Goal: Task Accomplishment & Management: Use online tool/utility

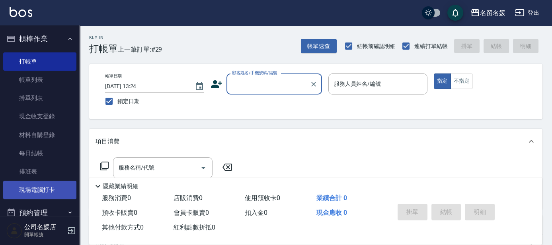
click at [61, 195] on link "現場電腦打卡" at bounding box center [39, 190] width 73 height 18
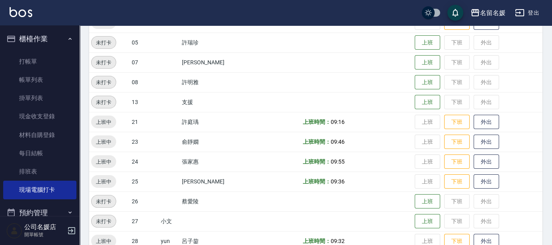
scroll to position [253, 0]
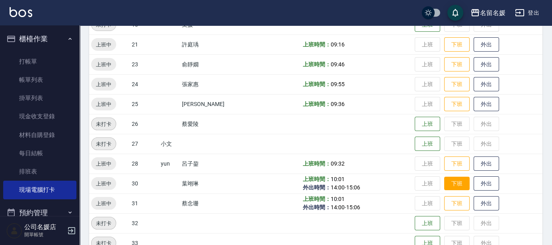
click at [450, 183] on button "下班" at bounding box center [456, 184] width 25 height 14
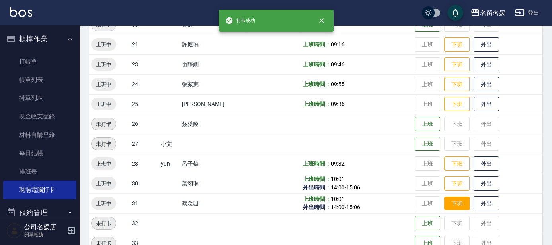
click at [450, 206] on button "下班" at bounding box center [456, 204] width 25 height 14
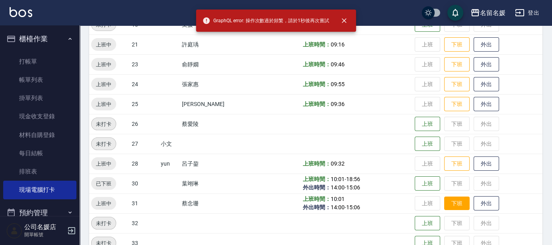
click at [450, 206] on button "下班" at bounding box center [456, 204] width 25 height 14
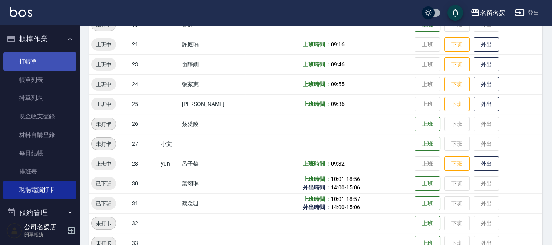
click at [37, 66] on link "打帳單" at bounding box center [39, 62] width 73 height 18
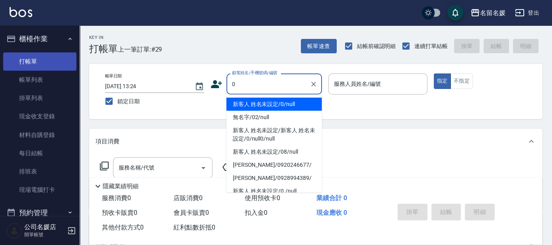
type input "新客人 姓名未設定/0/null"
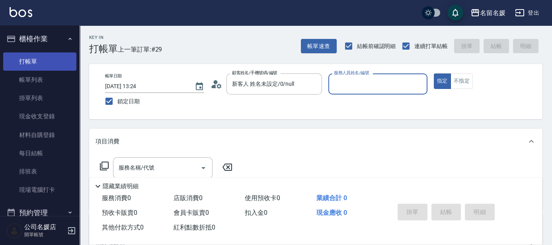
type input "0"
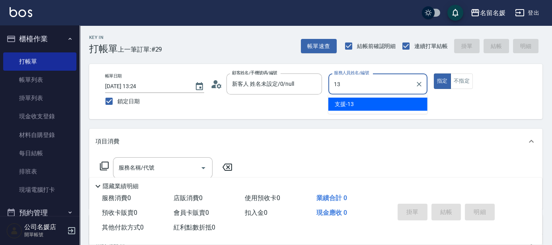
type input "13"
type button "true"
type input "支援-13"
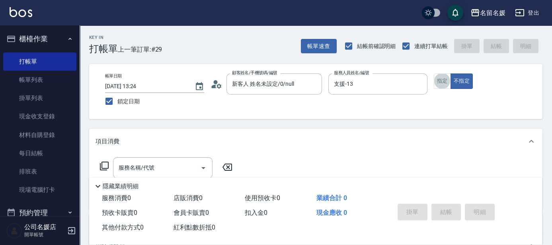
type input "."
type input "\"
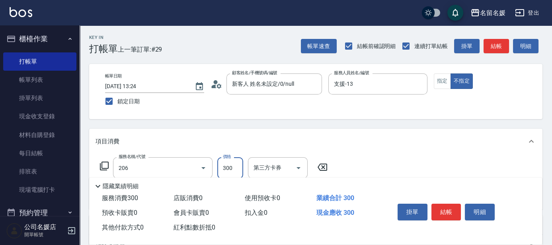
type input "洗髮[300](206)"
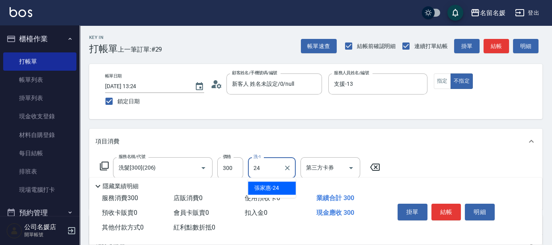
type input "張家惠-24"
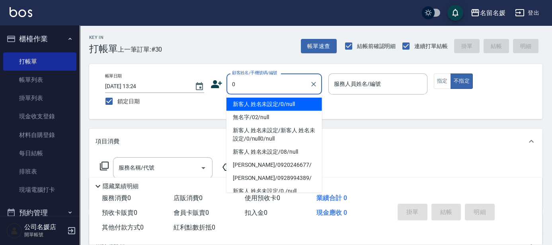
type input "0"
type input "13"
type button "false"
type input "新客人 姓名未設定/0/null"
type input "支援-13"
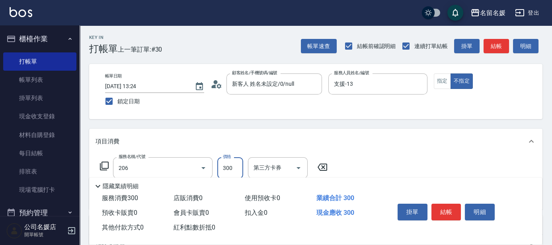
type input "洗髮[300](206)"
type input "許庭瑀-21"
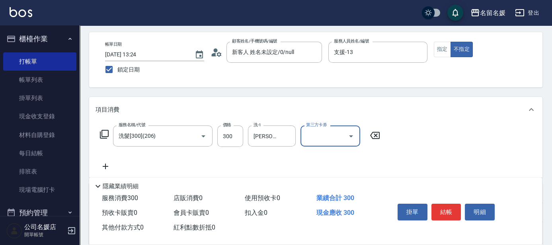
scroll to position [36, 0]
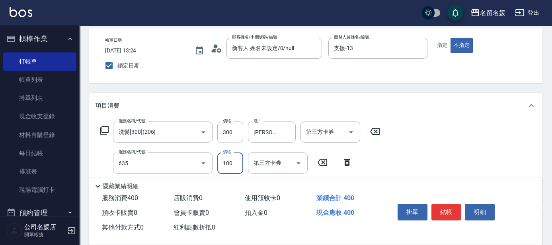
type input "煥彩.玻酸.晶膜.水療(635)"
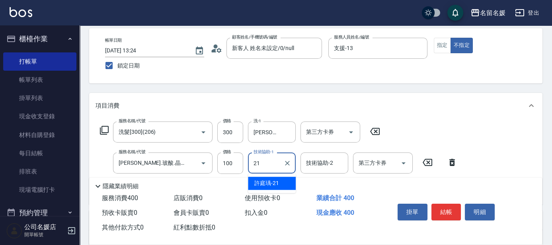
type input "許庭瑀-21"
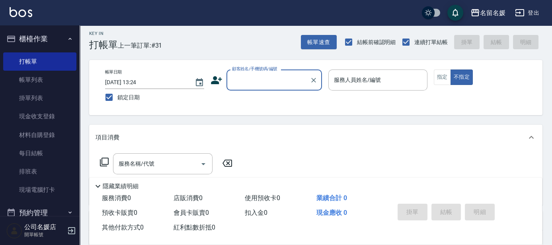
scroll to position [0, 0]
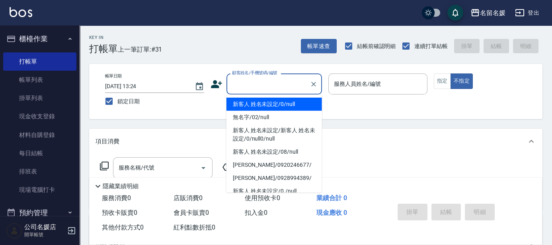
click at [241, 84] on input "顧客姓名/手機號碼/編號" at bounding box center [268, 84] width 76 height 14
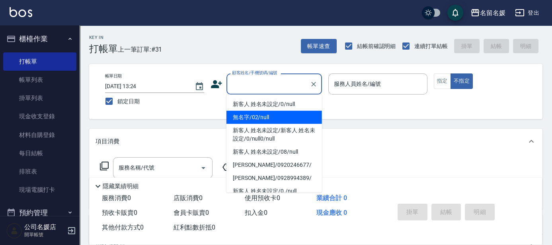
click at [243, 118] on li "無名字/02/null" at bounding box center [273, 117] width 95 height 13
type input "無名字/02/null"
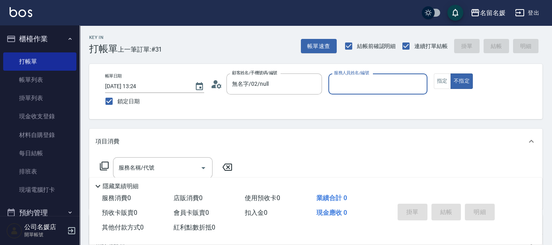
click at [358, 82] on input "服務人員姓名/編號" at bounding box center [378, 84] width 92 height 14
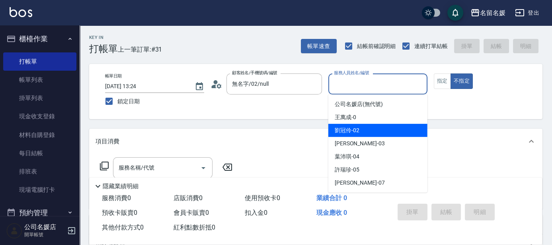
click at [351, 132] on span "劉冠伶 -02" at bounding box center [347, 131] width 25 height 8
type input "劉冠伶-02"
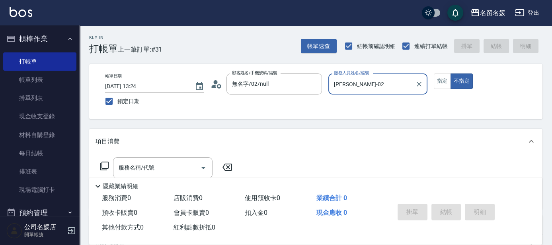
click at [105, 166] on icon at bounding box center [104, 167] width 10 height 10
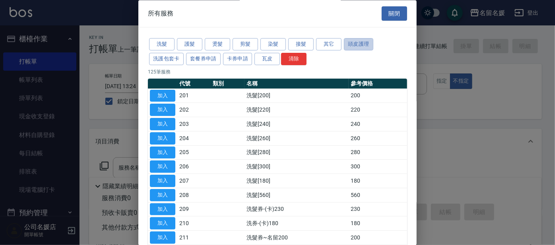
drag, startPoint x: 369, startPoint y: 41, endPoint x: 356, endPoint y: 67, distance: 29.2
click at [369, 41] on button "頭皮護理" at bounding box center [358, 45] width 29 height 12
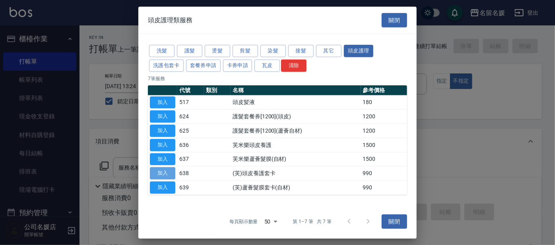
click at [167, 170] on button "加入" at bounding box center [162, 174] width 25 height 12
type input "(芙)頭皮養護套卡(638)"
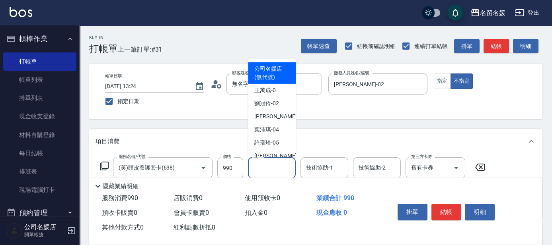
click at [255, 169] on div "洗-1 洗-1" at bounding box center [272, 168] width 48 height 21
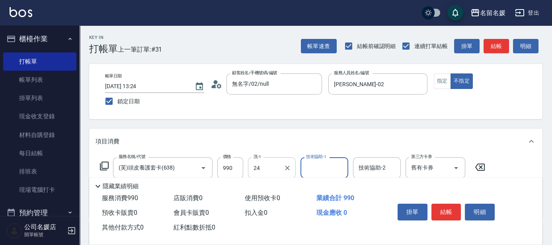
type input "張家惠-24"
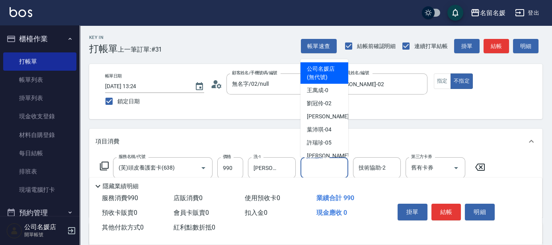
click at [330, 167] on input "技術協助-1" at bounding box center [324, 168] width 41 height 14
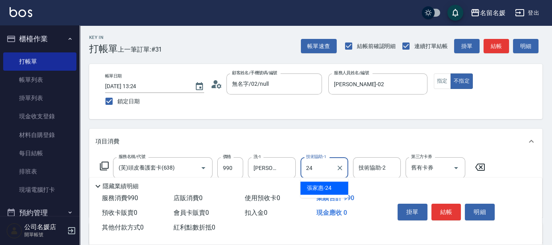
type input "張家惠-24"
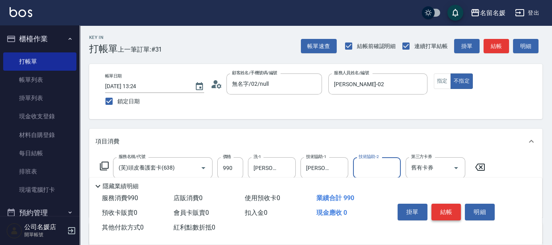
click at [451, 207] on button "結帳" at bounding box center [446, 212] width 30 height 17
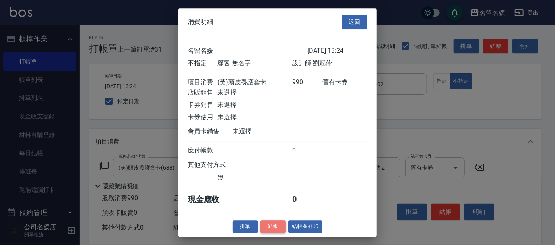
click at [273, 233] on button "結帳" at bounding box center [273, 227] width 25 height 12
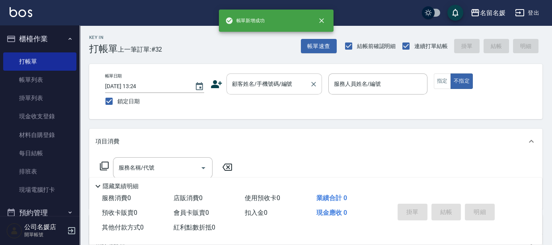
click at [245, 87] on input "顧客姓名/手機號碼/編號" at bounding box center [268, 84] width 76 height 14
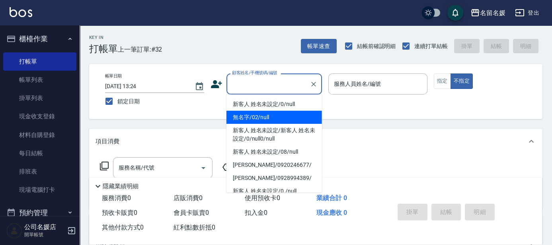
click at [257, 119] on li "無名字/02/null" at bounding box center [273, 117] width 95 height 13
type input "無名字/02/null"
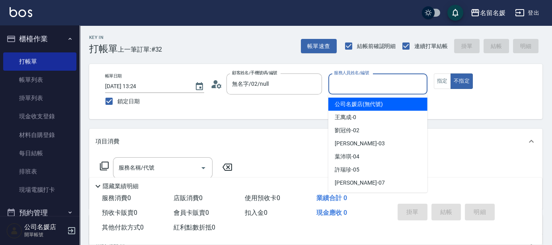
click at [359, 86] on input "服務人員姓名/編號" at bounding box center [378, 84] width 92 height 14
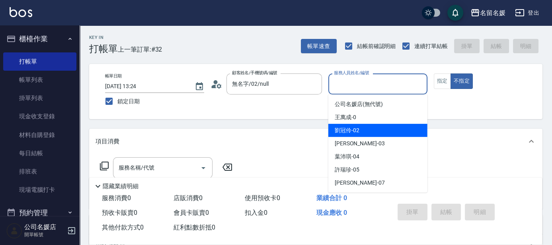
click at [339, 134] on span "劉冠伶 -02" at bounding box center [347, 131] width 25 height 8
type input "劉冠伶-02"
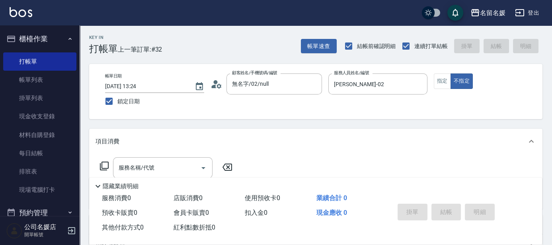
click at [104, 164] on icon at bounding box center [104, 167] width 10 height 10
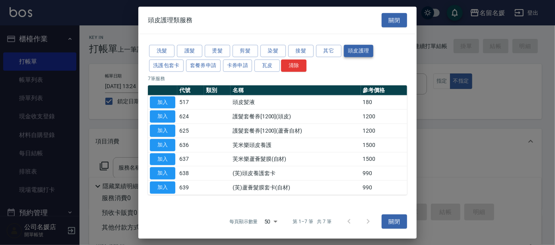
click at [362, 49] on button "頭皮護理" at bounding box center [358, 51] width 29 height 12
click at [156, 187] on button "加入" at bounding box center [162, 188] width 25 height 12
type input "(芙)蘆薈髮膜套卡(自材)(639)"
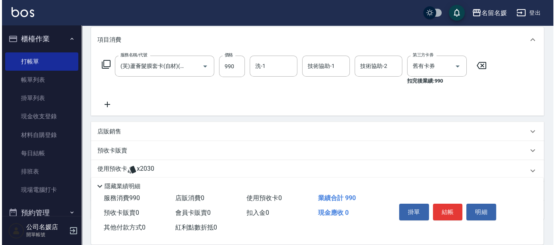
scroll to position [108, 0]
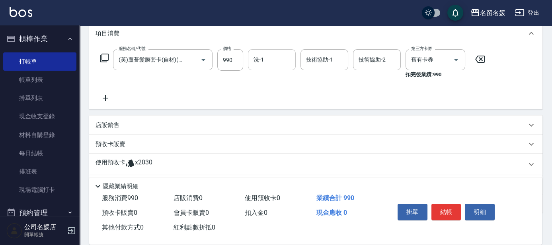
click at [278, 60] on input "洗-1" at bounding box center [271, 60] width 41 height 14
type input "俞靜嫺-23"
click at [450, 208] on button "結帳" at bounding box center [446, 212] width 30 height 17
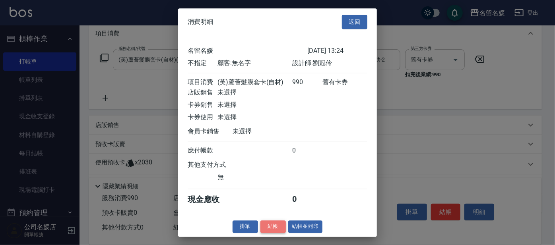
click at [281, 226] on button "結帳" at bounding box center [273, 227] width 25 height 12
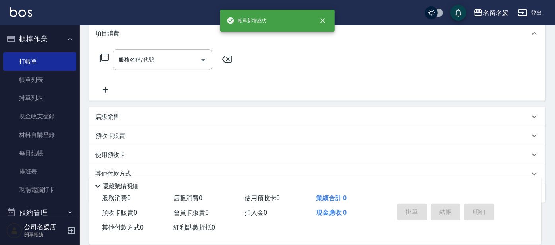
scroll to position [0, 0]
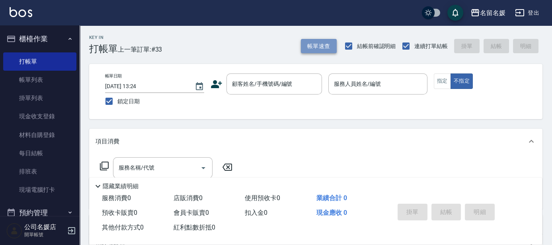
click at [308, 45] on button "帳單速查" at bounding box center [319, 46] width 36 height 15
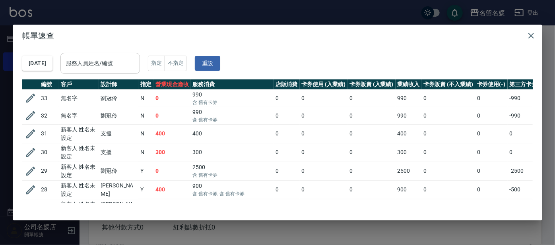
click at [103, 60] on input "服務人員姓名/編號" at bounding box center [100, 63] width 72 height 14
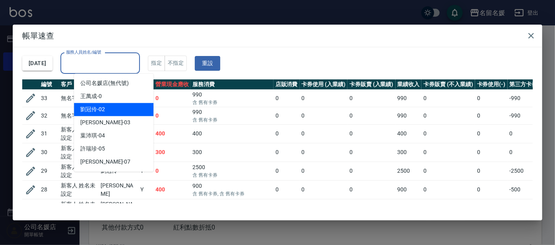
click at [84, 110] on span "劉冠伶 -02" at bounding box center [92, 109] width 25 height 8
type input "劉冠伶-02"
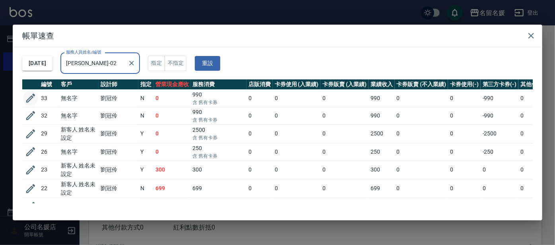
click at [36, 97] on icon "button" at bounding box center [31, 98] width 12 height 12
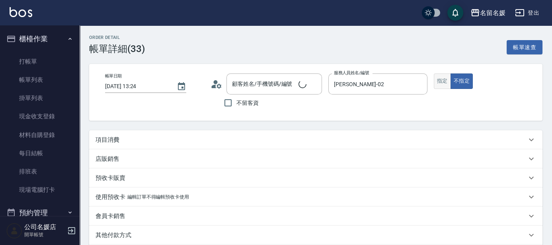
type input "2025/10/12 13:24"
type input "劉冠伶-02"
click at [448, 81] on button "指定" at bounding box center [442, 82] width 17 height 16
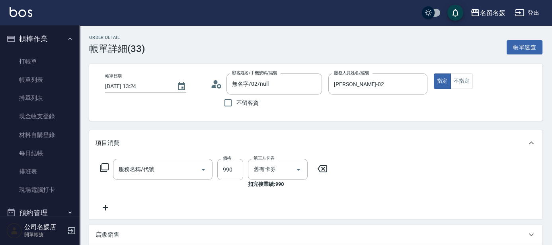
type input "無名字/02/null"
type input "(芙)蘆薈髮膜套卡(自材)(639)"
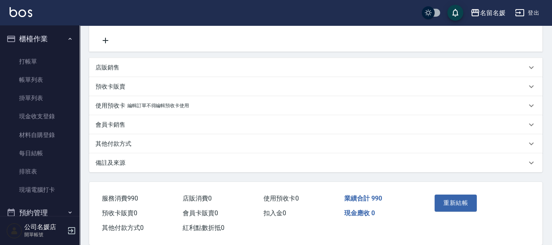
scroll to position [180, 0]
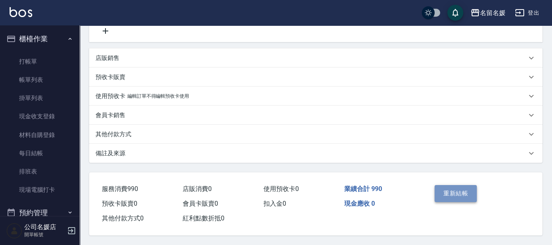
click at [470, 195] on button "重新結帳" at bounding box center [455, 193] width 42 height 17
click at [446, 186] on div "Order detail 帳單詳細 (33) 帳單速查 帳單日期 2025/10/12 13:24 顧客姓名/手機號碼/編號 無名字/02/null 顧客姓名…" at bounding box center [276, 34] width 552 height 423
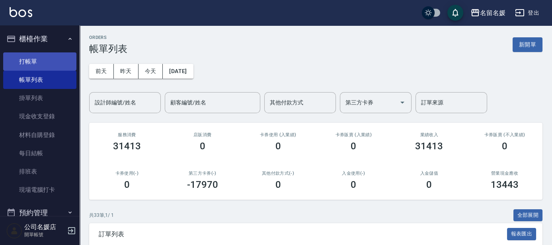
click at [49, 56] on link "打帳單" at bounding box center [39, 62] width 73 height 18
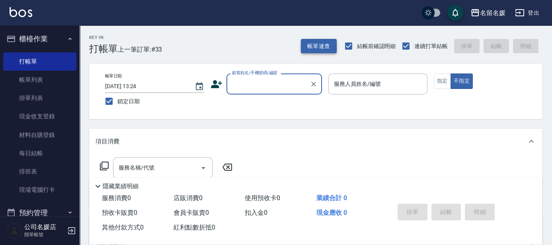
click at [312, 46] on button "帳單速查" at bounding box center [319, 46] width 36 height 15
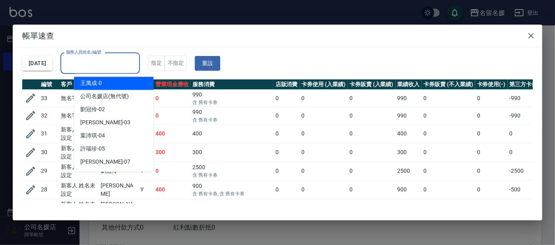
click at [123, 64] on div "服務人員姓名/編號 服務人員姓名/編號" at bounding box center [100, 63] width 80 height 21
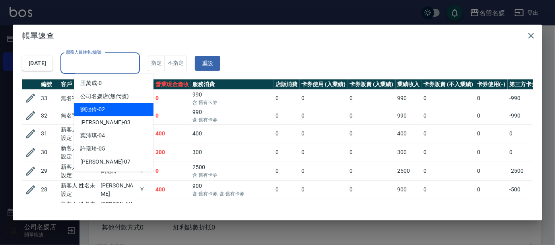
click at [131, 107] on div "劉冠伶 -02" at bounding box center [114, 109] width 80 height 13
type input "劉冠伶-02"
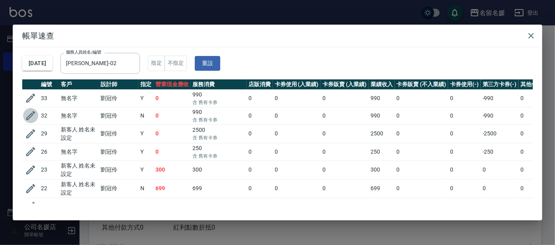
click at [34, 115] on icon "button" at bounding box center [31, 116] width 12 height 12
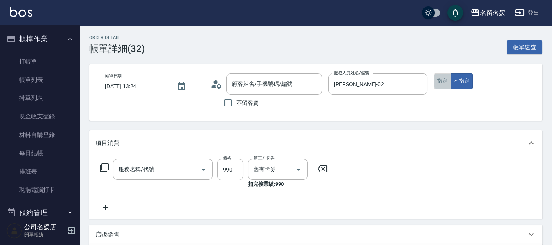
type input "2025/10/12 13:24"
type input "劉冠伶-02"
click at [438, 81] on button "指定" at bounding box center [442, 82] width 17 height 16
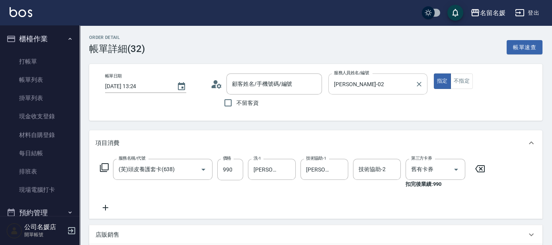
type input "(芙)頭皮養護套卡(638)"
type input "無名字/02/null"
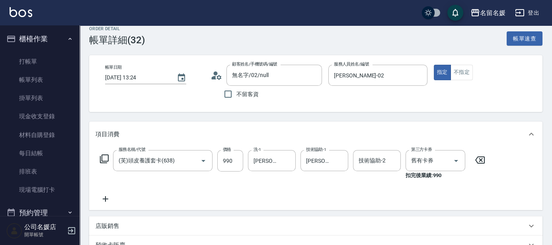
scroll to position [180, 0]
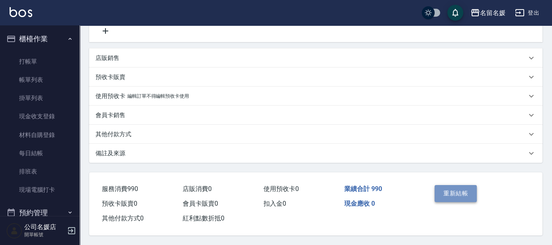
click at [472, 187] on button "重新結帳" at bounding box center [455, 193] width 42 height 17
click at [468, 185] on div "Order detail 帳單詳細 (32) 帳單速查 帳單日期 2025/10/12 13:24 顧客姓名/手機號碼/編號 無名字/02/null 顧客姓名…" at bounding box center [276, 34] width 552 height 423
click at [460, 189] on div "Order detail 帳單詳細 (32) 帳單速查 帳單日期 2025/10/12 13:24 顧客姓名/手機號碼/編號 無名字/02/null 顧客姓名…" at bounding box center [276, 34] width 552 height 423
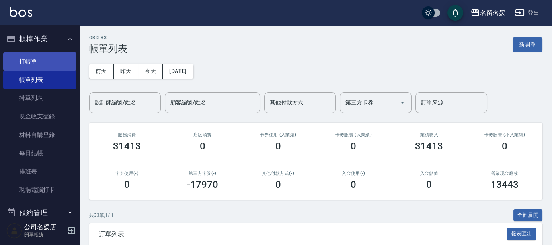
click at [30, 58] on link "打帳單" at bounding box center [39, 62] width 73 height 18
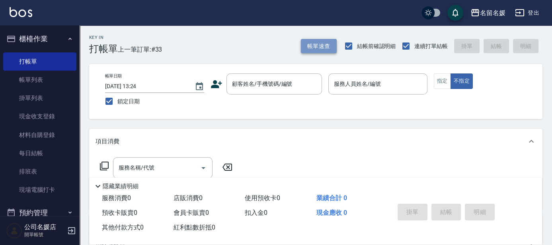
click at [321, 47] on button "帳單速查" at bounding box center [319, 46] width 36 height 15
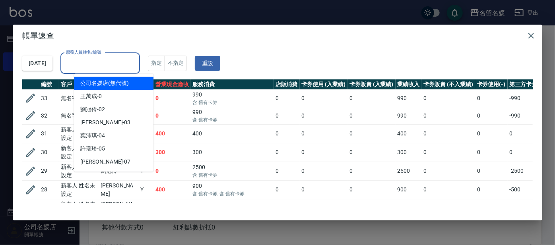
click at [114, 63] on input "服務人員姓名/編號" at bounding box center [100, 63] width 72 height 14
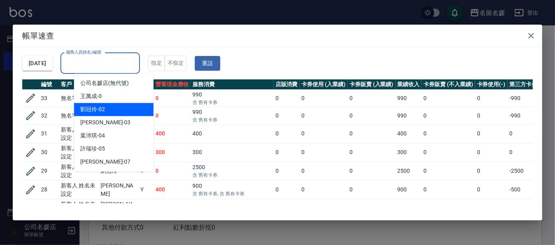
click at [132, 107] on div "劉冠伶 -02" at bounding box center [114, 109] width 80 height 13
type input "劉冠伶-02"
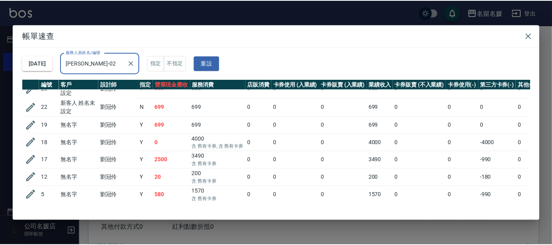
scroll to position [96, 0]
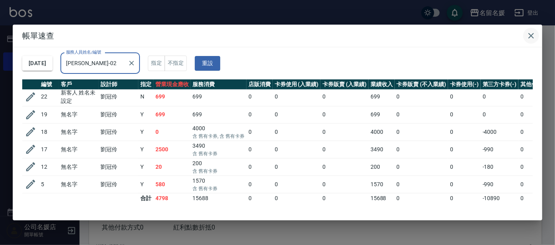
click at [534, 35] on icon "button" at bounding box center [532, 36] width 10 height 10
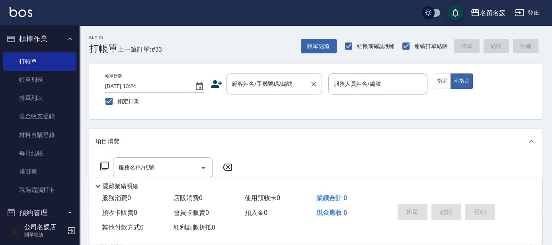
click at [272, 87] on input "顧客姓名/手機號碼/編號" at bounding box center [268, 84] width 76 height 14
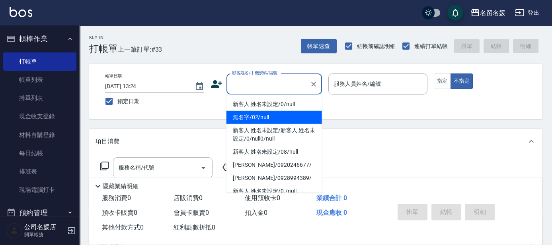
click at [267, 120] on li "無名字/02/null" at bounding box center [273, 117] width 95 height 13
type input "無名字/02/null"
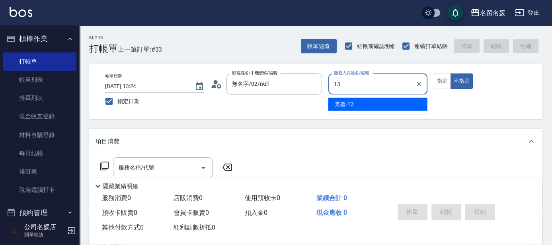
click at [366, 105] on div "支援 -13" at bounding box center [377, 104] width 99 height 13
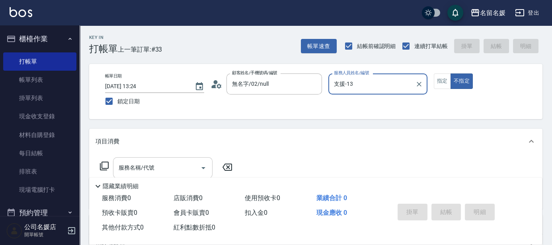
type input "支援-13"
click at [158, 171] on input "服務名稱/代號" at bounding box center [157, 168] width 80 height 14
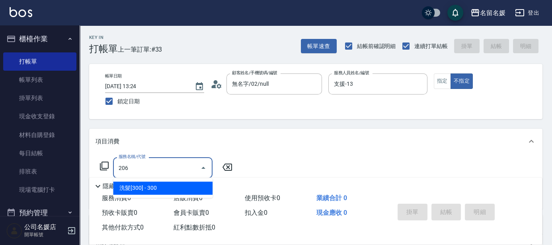
click at [159, 187] on span "洗髮[300] - 300" at bounding box center [162, 188] width 99 height 13
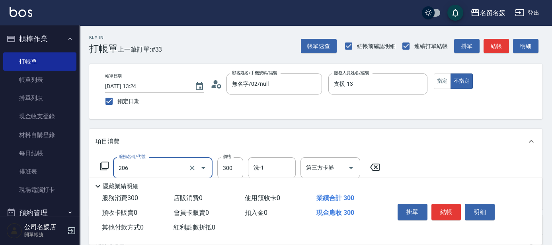
click at [171, 170] on input "206" at bounding box center [152, 168] width 70 height 14
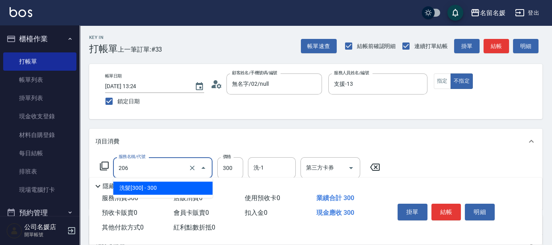
drag, startPoint x: 173, startPoint y: 188, endPoint x: 185, endPoint y: 185, distance: 11.6
click at [181, 186] on span "洗髮[300] - 300" at bounding box center [162, 188] width 99 height 13
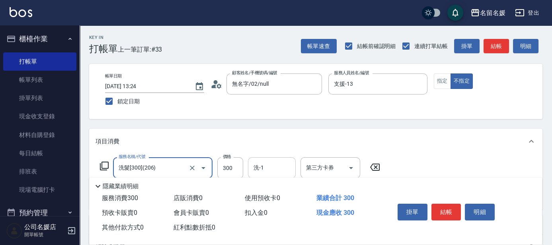
type input "洗髮[300](206)"
click at [274, 166] on input "洗-1" at bounding box center [271, 168] width 41 height 14
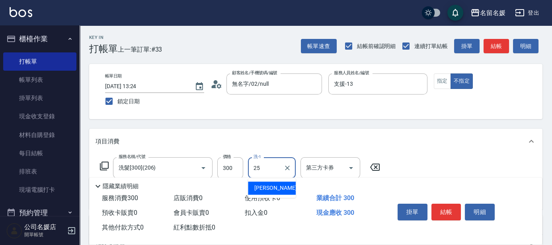
click at [270, 189] on span "楊瑋萱 -25" at bounding box center [279, 188] width 50 height 8
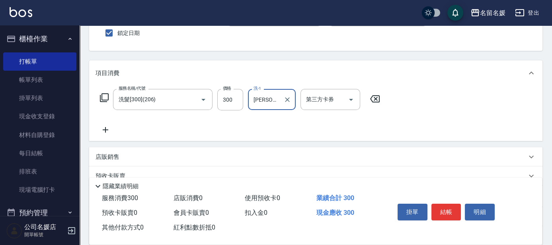
scroll to position [72, 0]
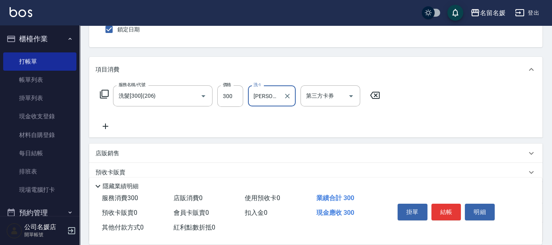
type input "楊瑋萱-25"
click at [107, 125] on icon at bounding box center [105, 127] width 20 height 10
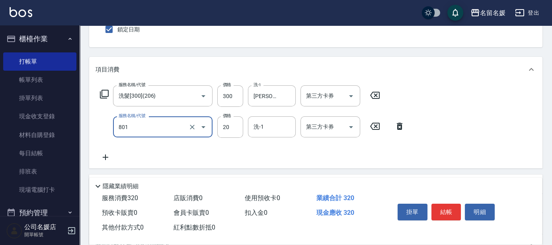
drag, startPoint x: 165, startPoint y: 119, endPoint x: 165, endPoint y: 124, distance: 5.2
click at [165, 121] on div "801 服務名稱/代號" at bounding box center [162, 127] width 99 height 21
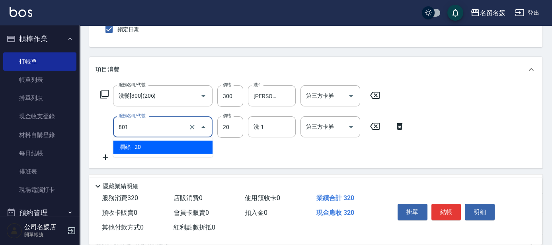
drag, startPoint x: 180, startPoint y: 150, endPoint x: 199, endPoint y: 150, distance: 18.3
click at [181, 150] on span "潤絲 - 20" at bounding box center [162, 147] width 99 height 13
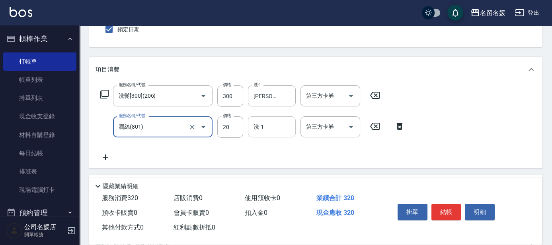
type input "潤絲(801)"
click at [267, 127] on input "洗-1" at bounding box center [271, 127] width 41 height 14
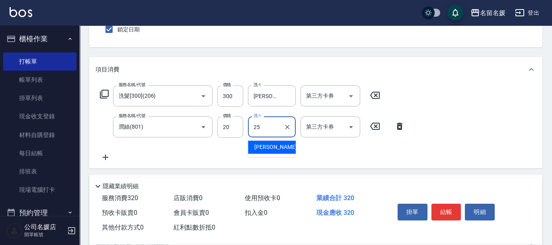
click at [255, 142] on div "楊瑋萱 -25" at bounding box center [272, 147] width 48 height 13
type input "楊瑋萱-25"
click at [448, 210] on button "結帳" at bounding box center [446, 212] width 30 height 17
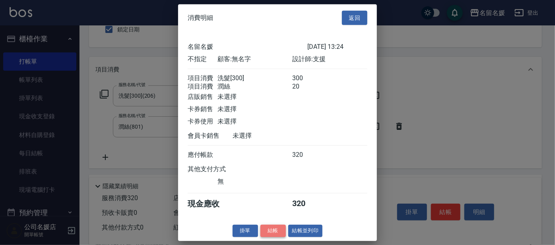
click at [271, 238] on button "結帳" at bounding box center [273, 231] width 25 height 12
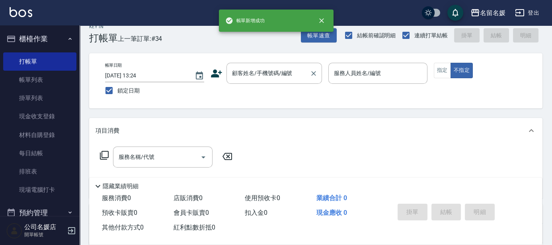
scroll to position [0, 0]
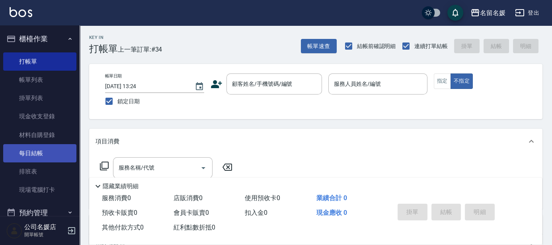
click at [44, 152] on link "每日結帳" at bounding box center [39, 153] width 73 height 18
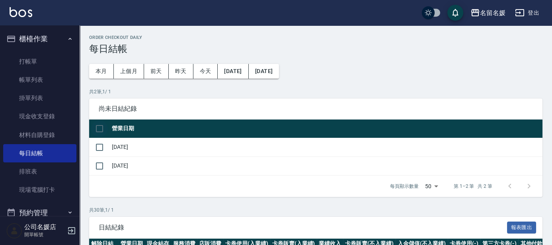
click at [97, 125] on input "checkbox" at bounding box center [99, 129] width 17 height 17
checkbox input "true"
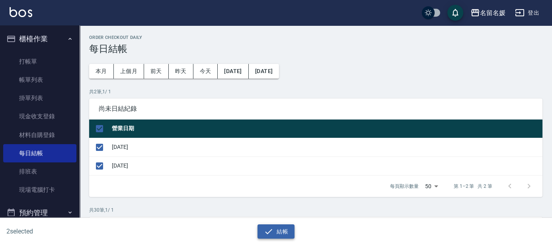
click at [271, 228] on icon "button" at bounding box center [269, 232] width 10 height 10
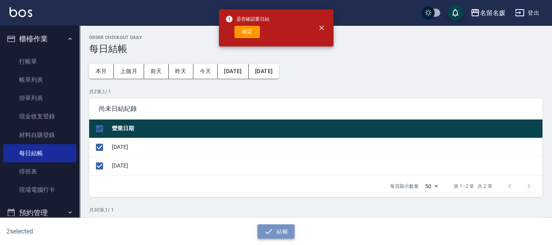
click at [271, 230] on icon "button" at bounding box center [268, 231] width 7 height 5
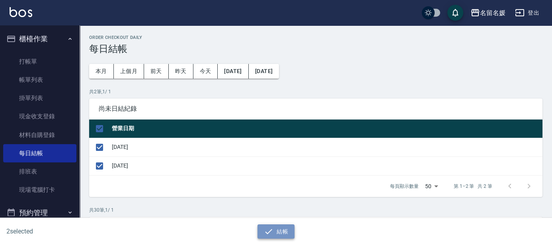
click at [277, 234] on button "結帳" at bounding box center [275, 232] width 37 height 15
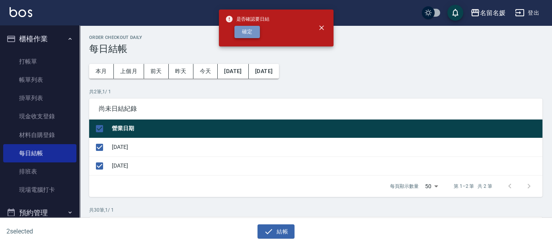
click at [248, 29] on button "確定" at bounding box center [246, 32] width 25 height 12
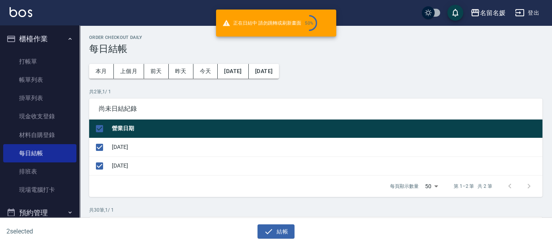
checkbox input "false"
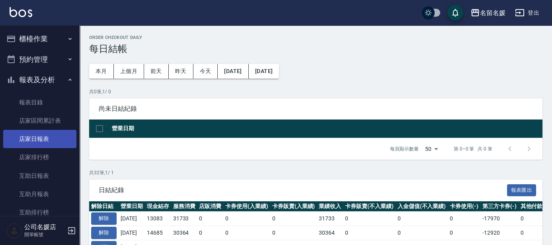
click at [45, 141] on link "店家日報表" at bounding box center [39, 139] width 73 height 18
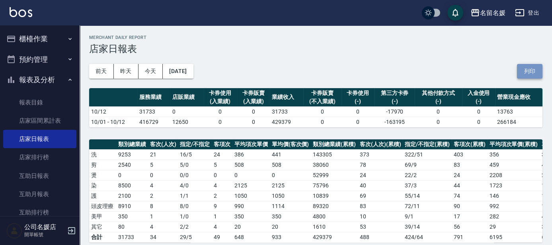
click at [528, 72] on button "列印" at bounding box center [529, 71] width 25 height 15
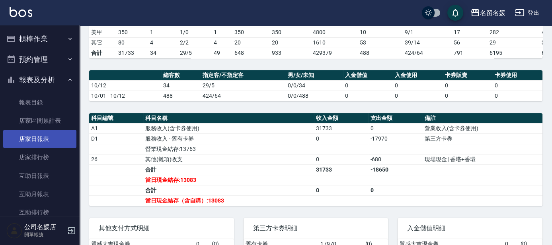
scroll to position [181, 0]
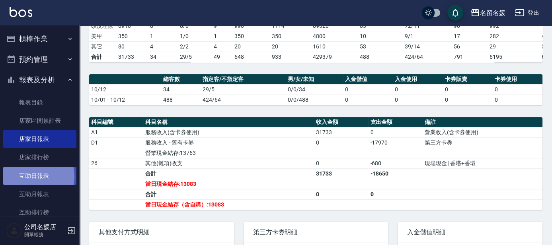
click at [33, 177] on link "互助日報表" at bounding box center [39, 176] width 73 height 18
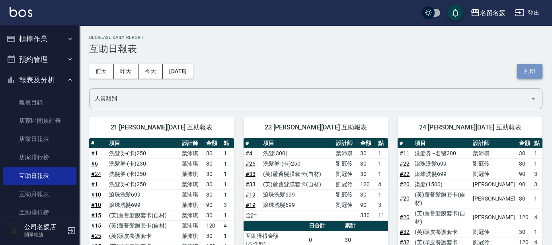
click at [533, 70] on button "列印" at bounding box center [529, 71] width 25 height 15
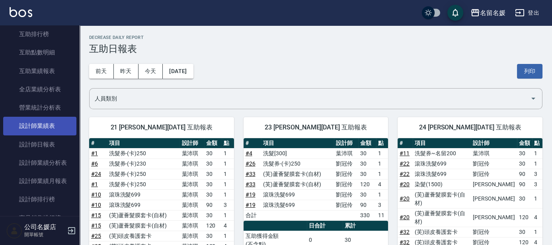
scroll to position [181, 0]
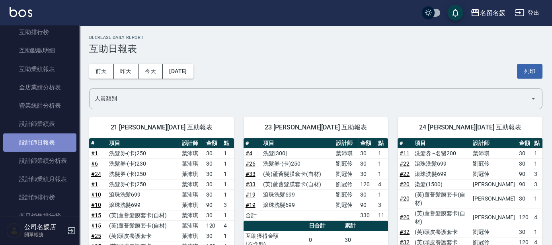
click at [53, 139] on link "設計師日報表" at bounding box center [39, 143] width 73 height 18
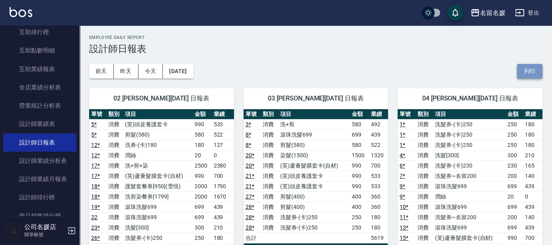
click at [524, 69] on button "列印" at bounding box center [529, 71] width 25 height 15
click at [527, 74] on button "列印" at bounding box center [529, 71] width 25 height 15
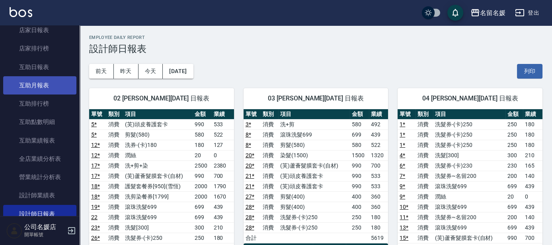
scroll to position [108, 0]
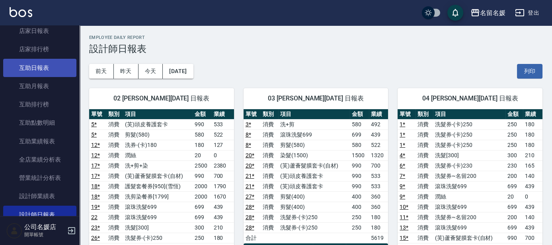
click at [43, 69] on link "互助日報表" at bounding box center [39, 68] width 73 height 18
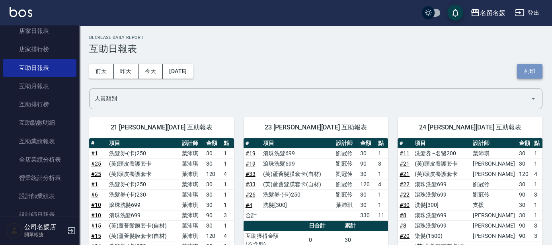
click at [528, 74] on button "列印" at bounding box center [529, 71] width 25 height 15
